Goal: Task Accomplishment & Management: Use online tool/utility

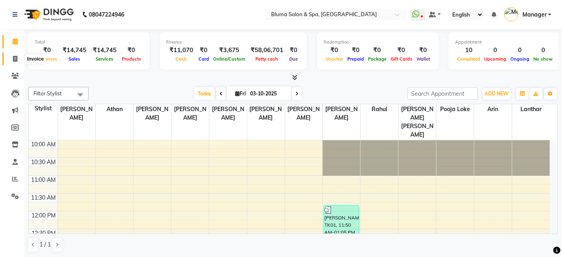
click at [17, 60] on span at bounding box center [15, 58] width 14 height 9
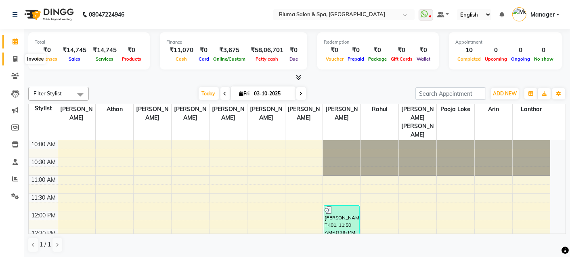
select select "3653"
select select "service"
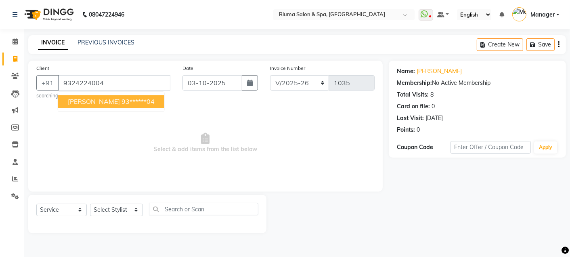
click at [118, 103] on button "[PERSON_NAME] 93******04" at bounding box center [111, 101] width 106 height 13
type input "93******04"
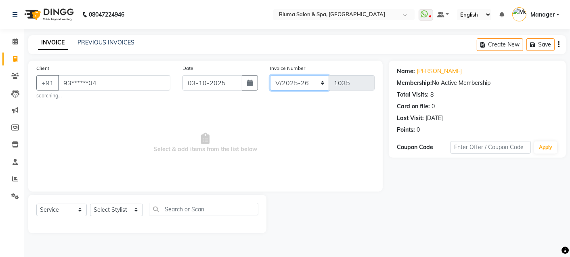
click at [302, 77] on select "ALN/2025-26 AL/2025-26 BKN/2025-26 BK/2025-26 V/2025 V/2025-26" at bounding box center [299, 82] width 59 height 15
select select "7729"
click at [270, 75] on select "ALN/2025-26 AL/2025-26 BKN/2025-26 BK/2025-26 V/2025 V/2025-26" at bounding box center [299, 82] width 59 height 15
type input "0294"
click at [132, 212] on select "Select Stylist Admin Ajay [PERSON_NAME] [PERSON_NAME] [PERSON_NAME] [PERSON_NAM…" at bounding box center [116, 209] width 53 height 13
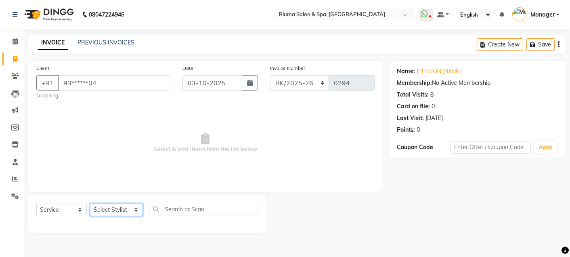
select select "75599"
click at [90, 203] on select "Select Stylist Admin Ajay [PERSON_NAME] [PERSON_NAME] [PERSON_NAME] [PERSON_NAM…" at bounding box center [116, 209] width 53 height 13
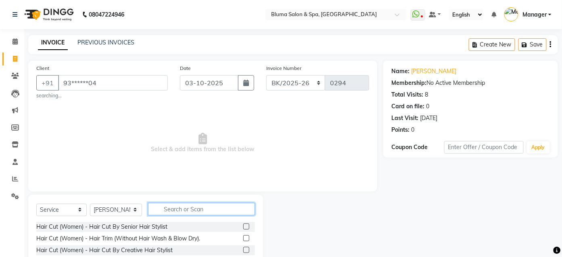
click at [162, 206] on input "text" at bounding box center [201, 209] width 107 height 13
type input "bear"
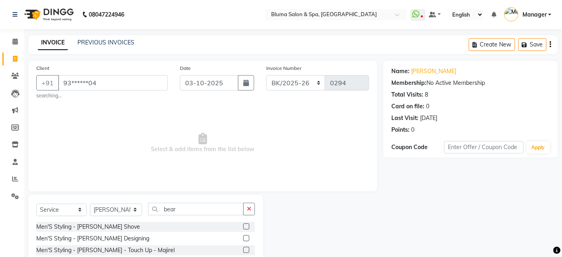
click at [248, 240] on label at bounding box center [246, 238] width 6 height 6
click at [248, 240] on input "checkbox" at bounding box center [245, 238] width 5 height 5
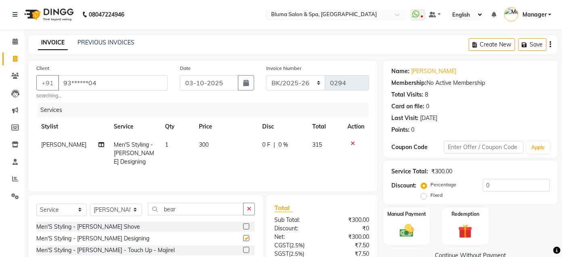
checkbox input "false"
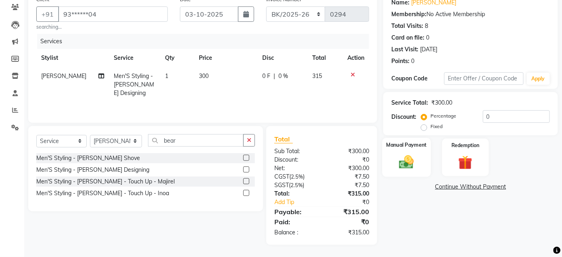
click at [414, 163] on img at bounding box center [407, 161] width 24 height 17
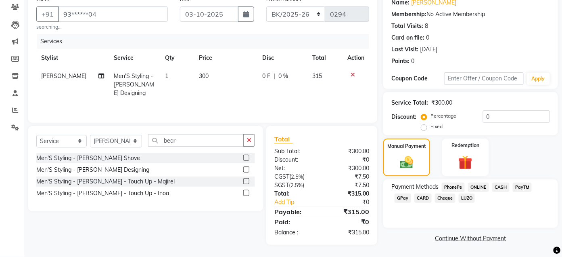
click at [502, 184] on span "CASH" at bounding box center [500, 186] width 17 height 9
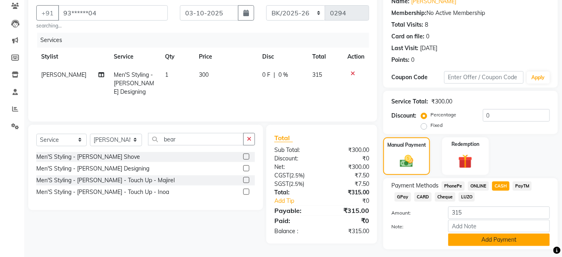
click at [490, 238] on button "Add Payment" at bounding box center [499, 239] width 102 height 13
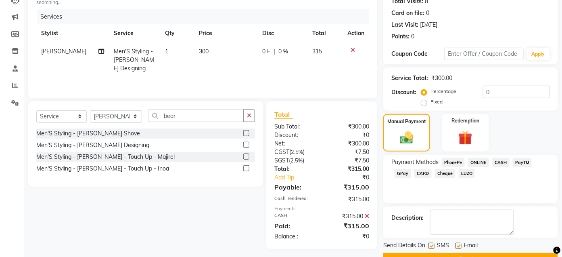
scroll to position [114, 0]
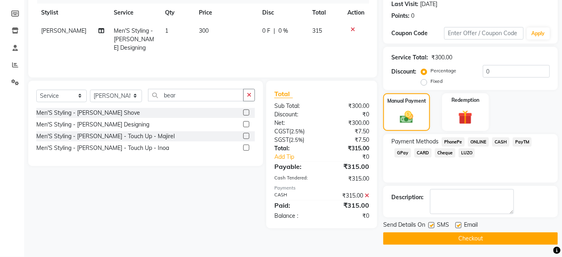
click at [489, 238] on button "Checkout" at bounding box center [470, 238] width 175 height 13
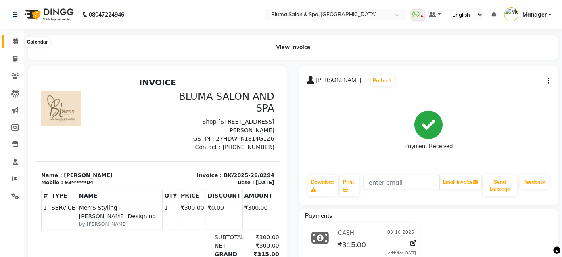
click at [19, 45] on span at bounding box center [15, 41] width 14 height 9
